Goal: Download file/media

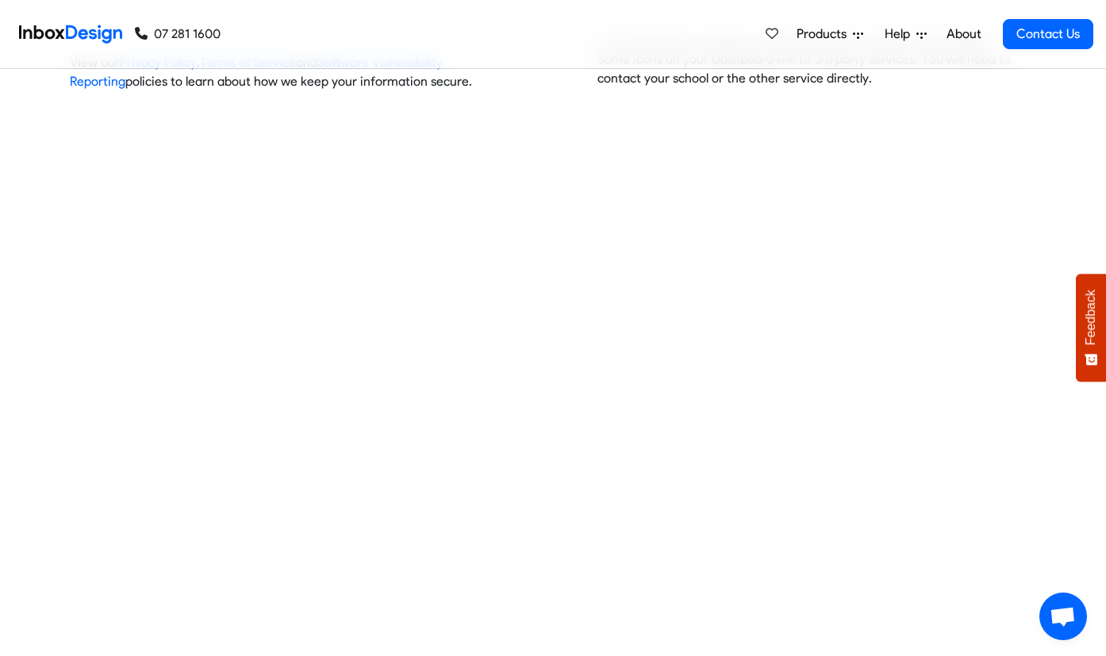
scroll to position [628, 0]
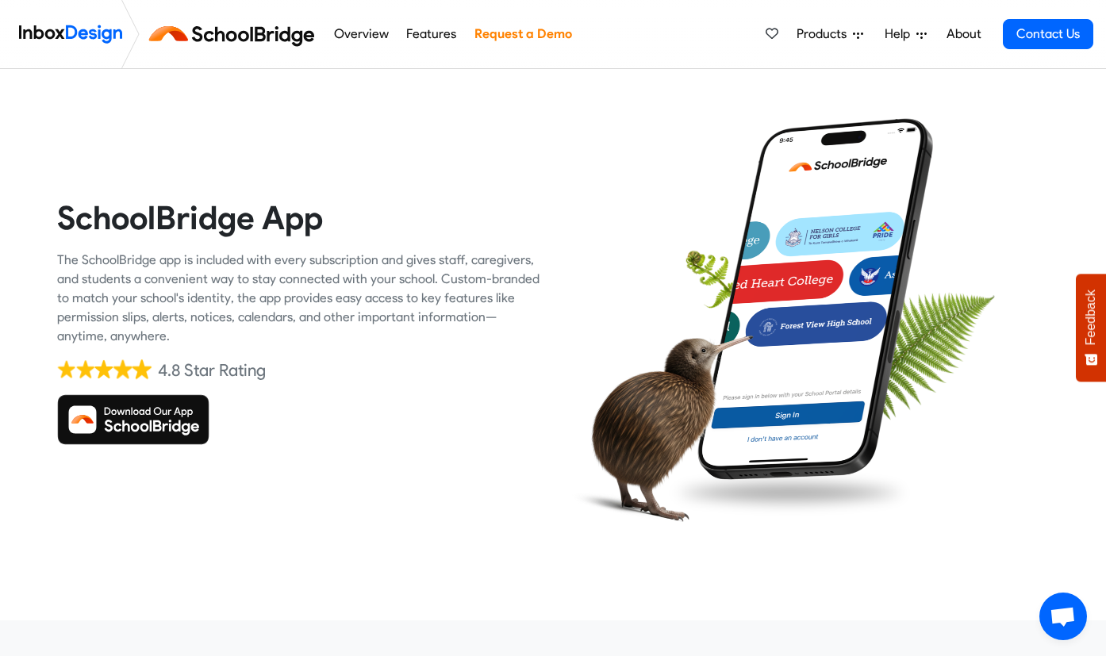
scroll to position [17, 0]
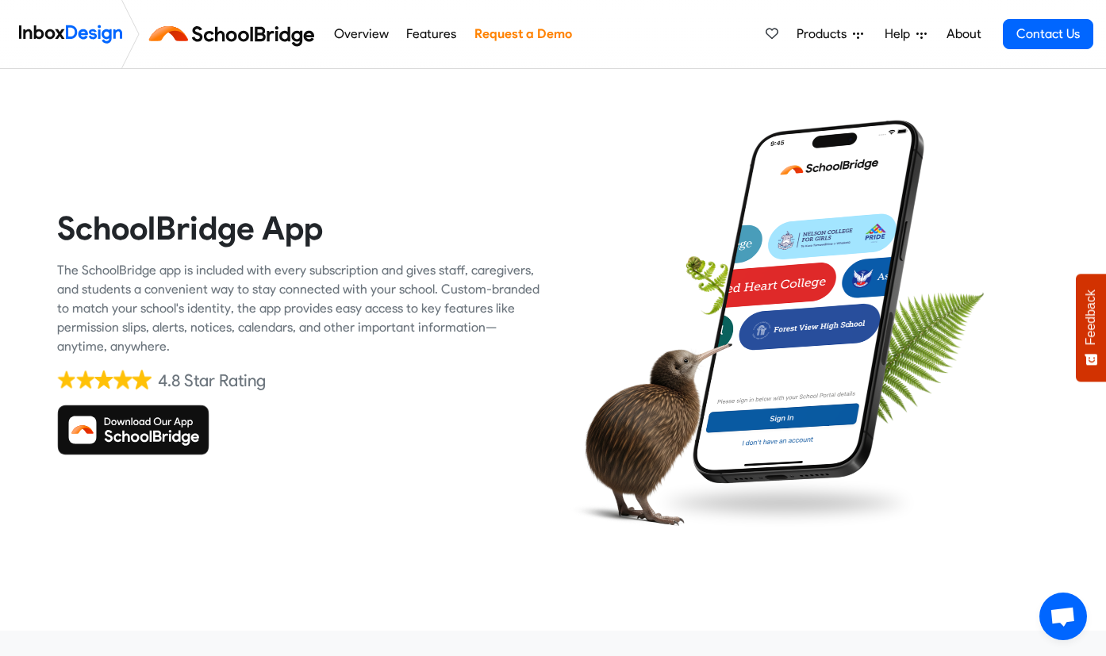
click at [128, 444] on img at bounding box center [133, 430] width 152 height 51
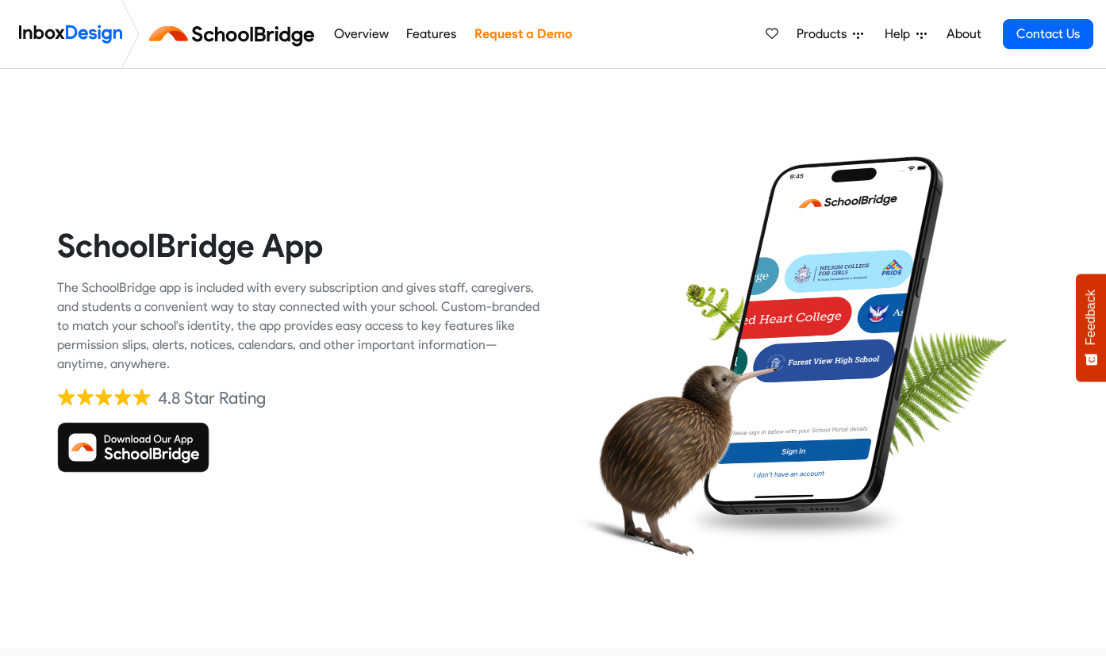
scroll to position [356, 0]
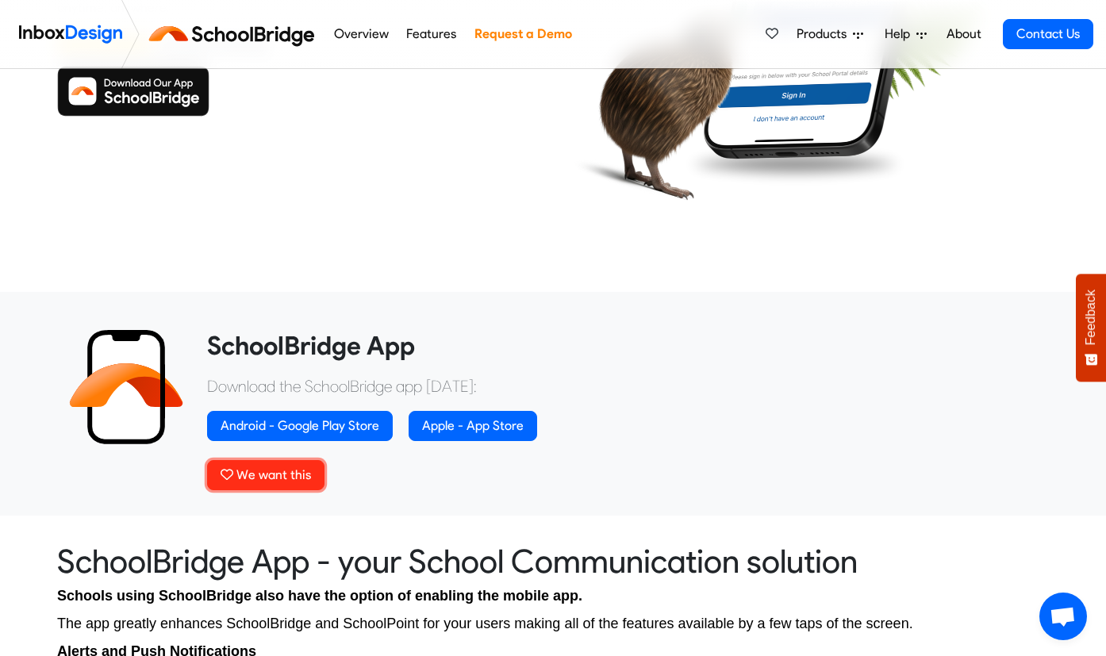
click at [297, 471] on span "We want this" at bounding box center [274, 474] width 75 height 15
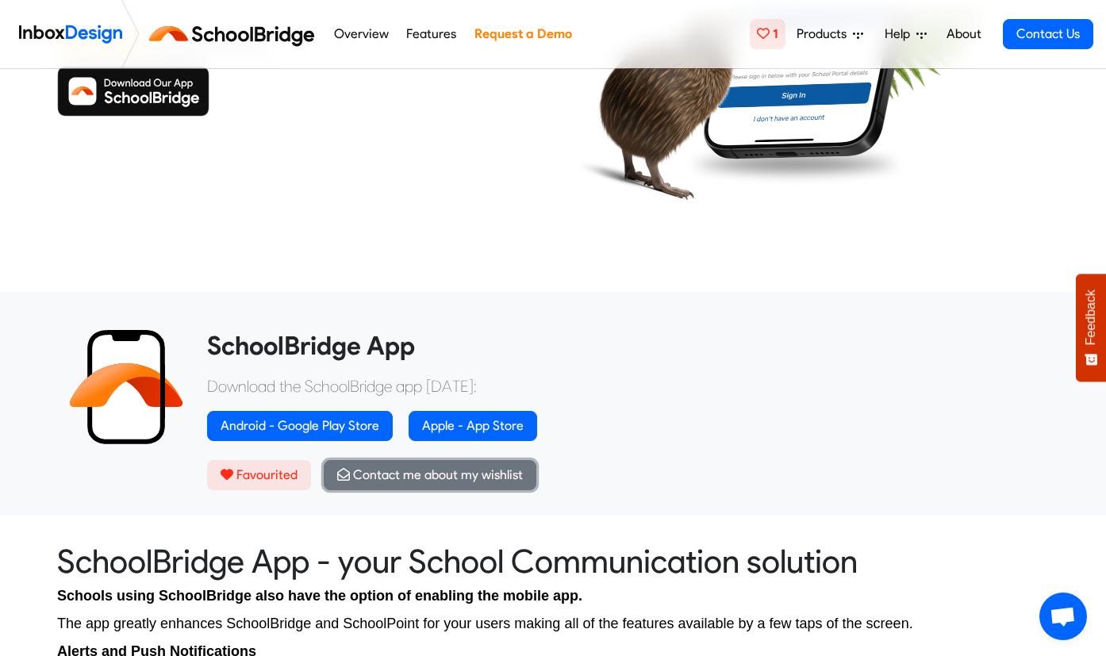
click at [388, 483] on button "Contact me about my wishlist" at bounding box center [430, 475] width 213 height 30
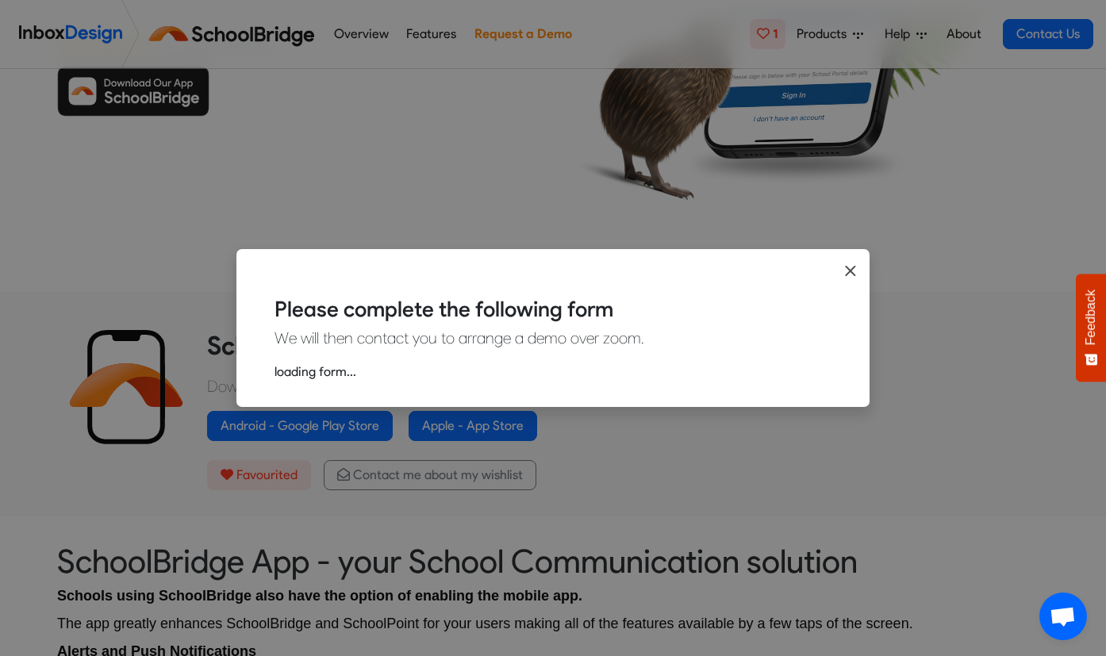
click at [851, 269] on icon "Close" at bounding box center [851, 271] width 13 height 17
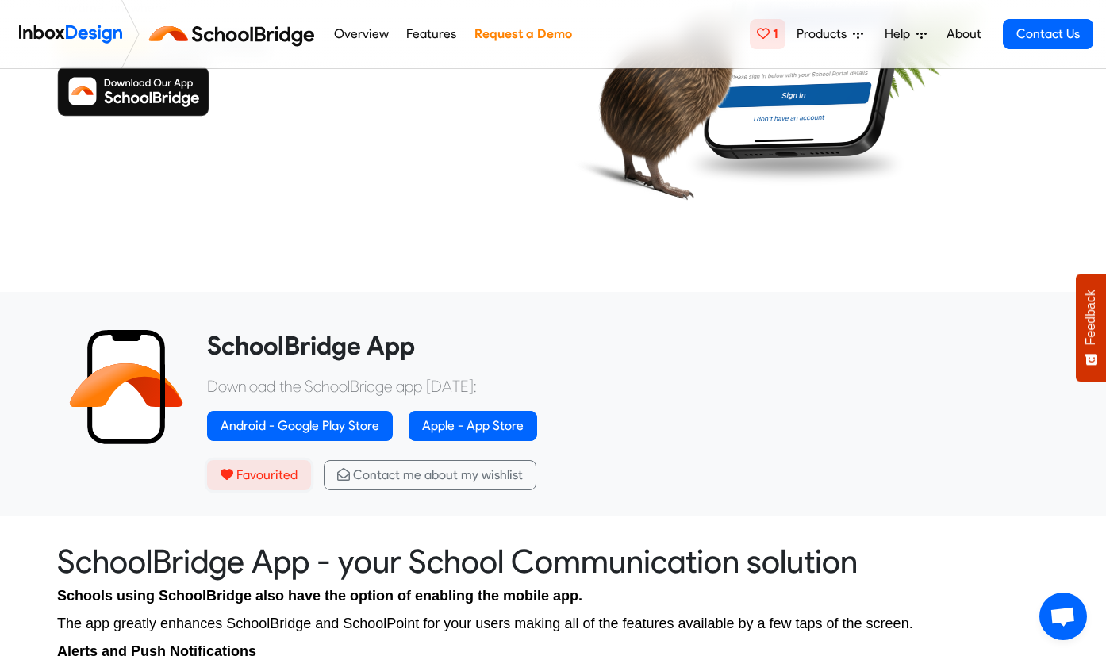
click at [266, 473] on span "Favourited" at bounding box center [267, 474] width 61 height 15
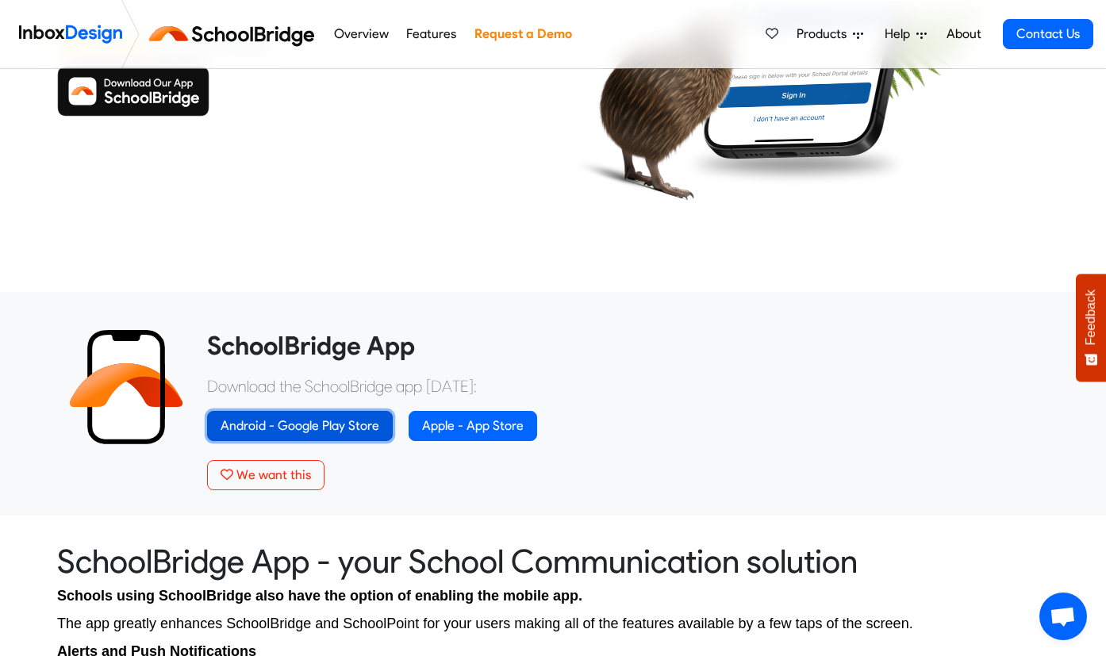
click at [375, 425] on link "Android - Google Play Store" at bounding box center [300, 426] width 186 height 30
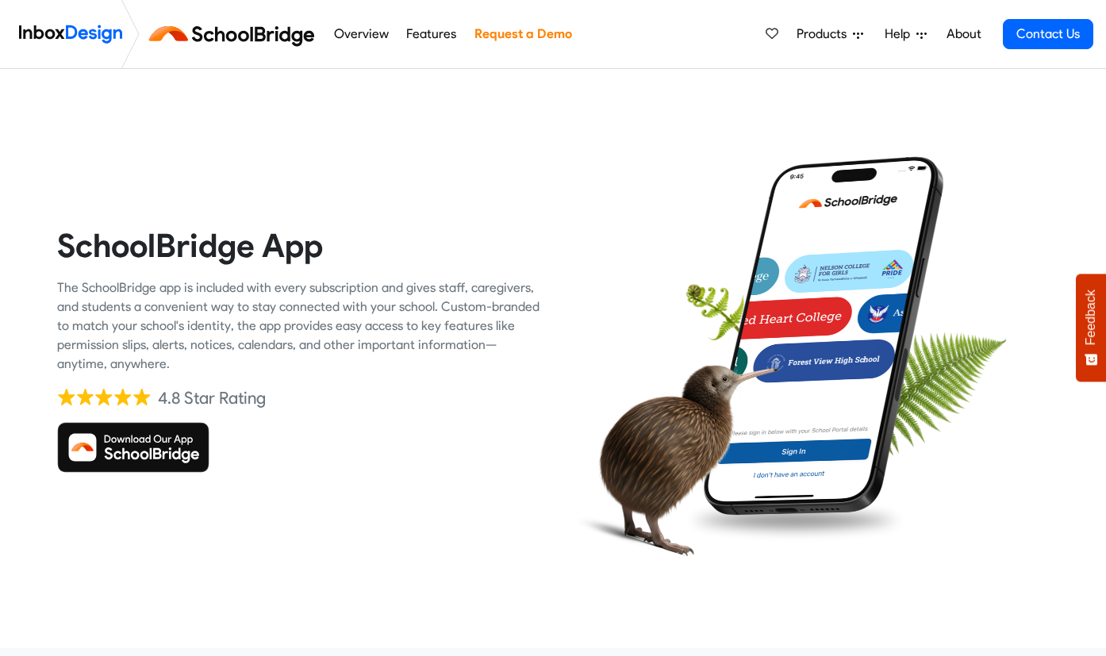
scroll to position [356, 0]
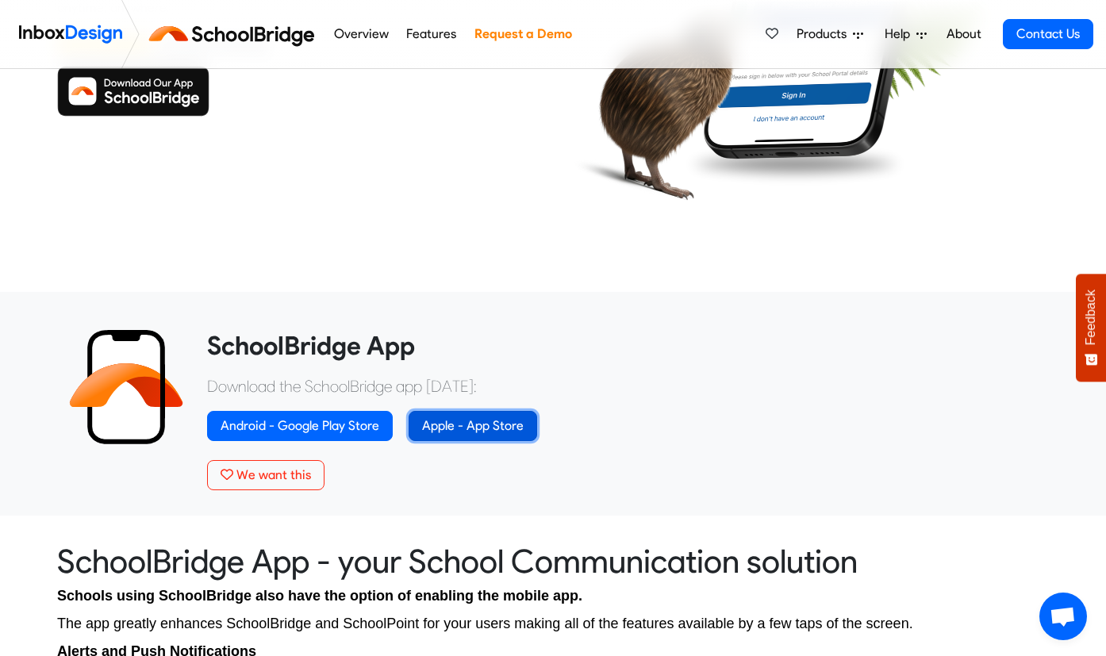
click at [438, 425] on link "Apple - App Store" at bounding box center [473, 426] width 129 height 30
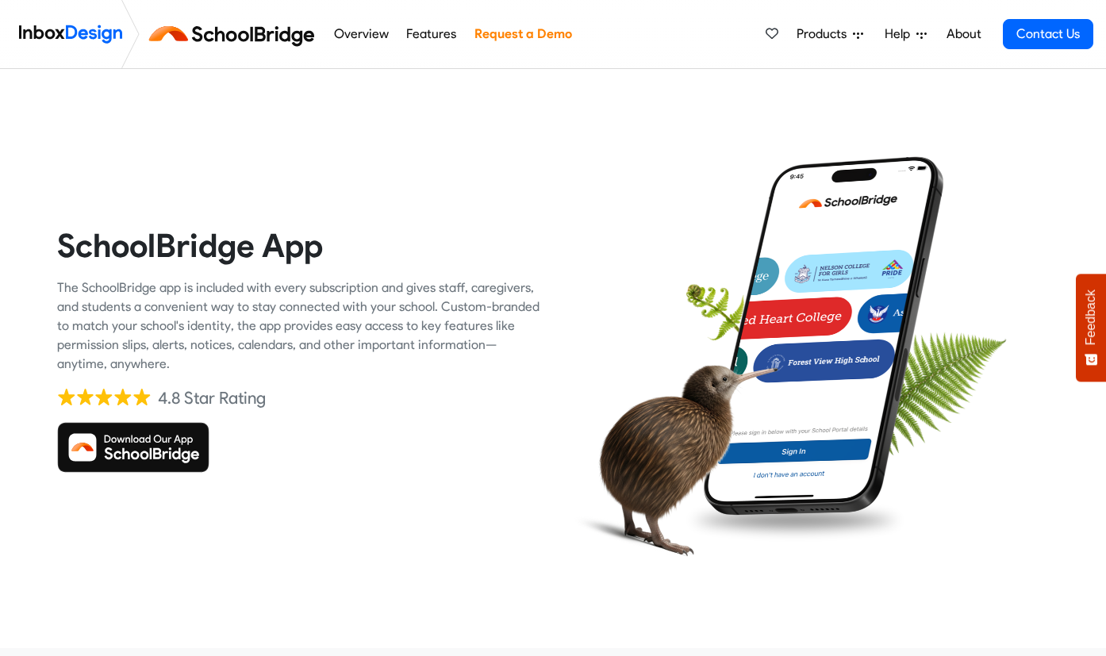
scroll to position [356, 0]
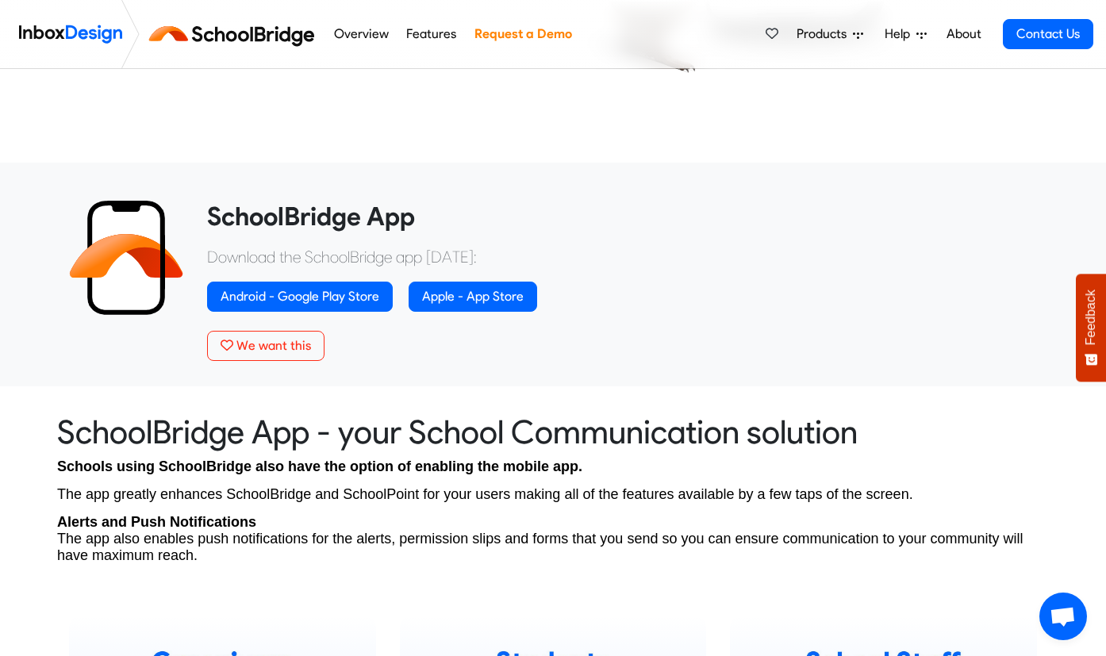
scroll to position [487, 0]
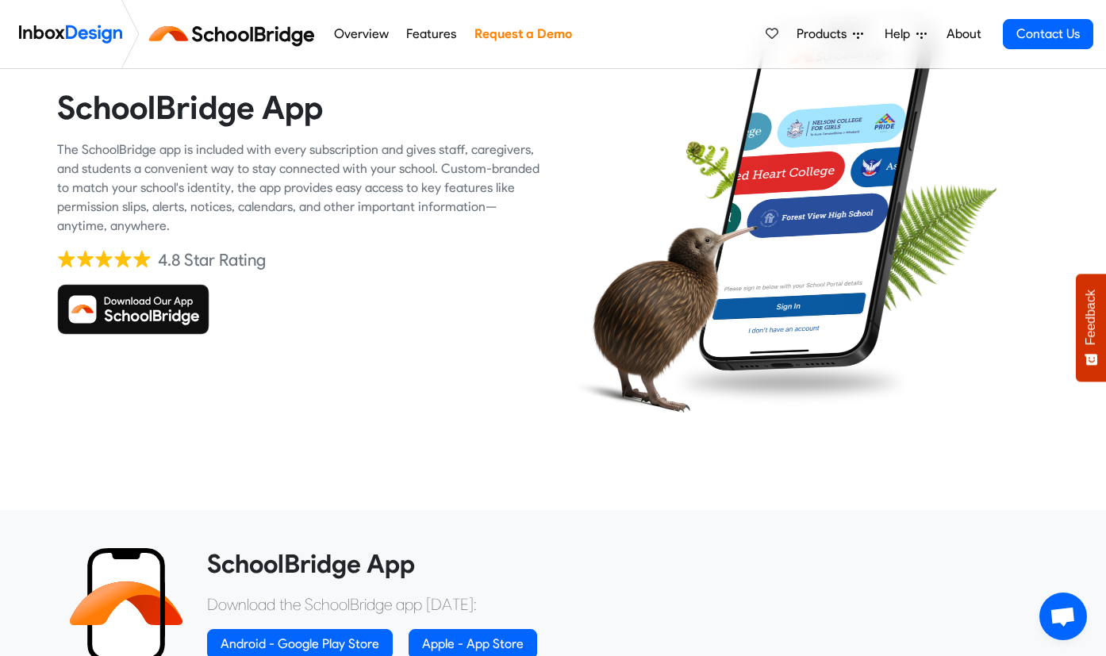
scroll to position [137, 0]
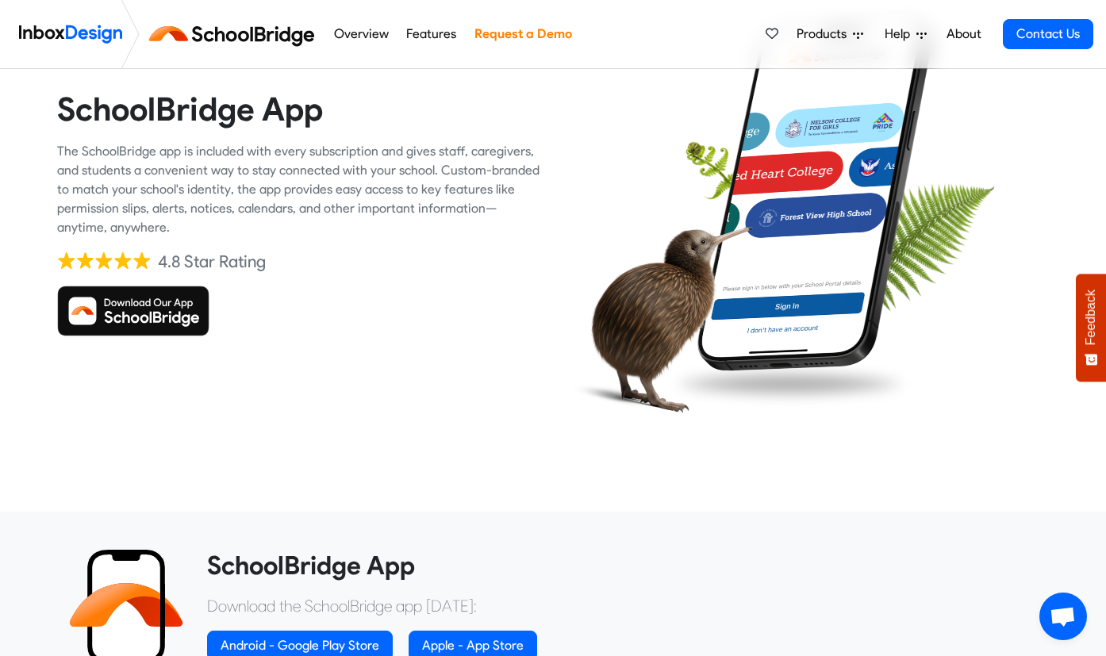
click at [792, 240] on img at bounding box center [815, 191] width 249 height 364
